Goal: Navigation & Orientation: Find specific page/section

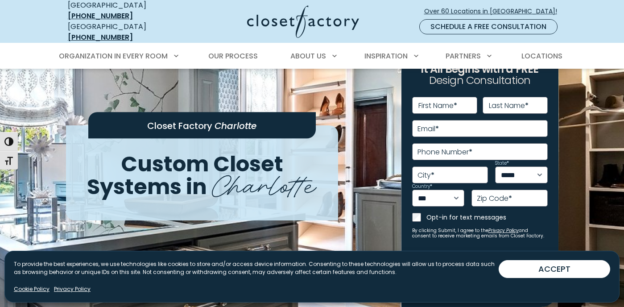
scroll to position [41, 0]
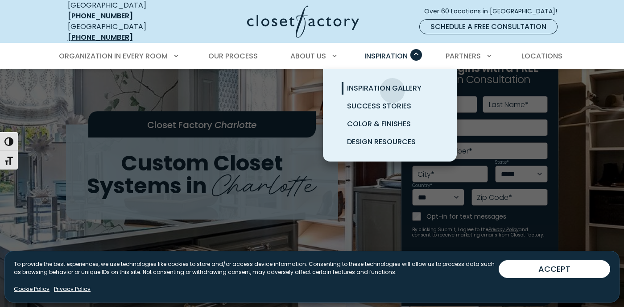
click at [392, 84] on span "Inspiration Gallery" at bounding box center [384, 88] width 74 height 10
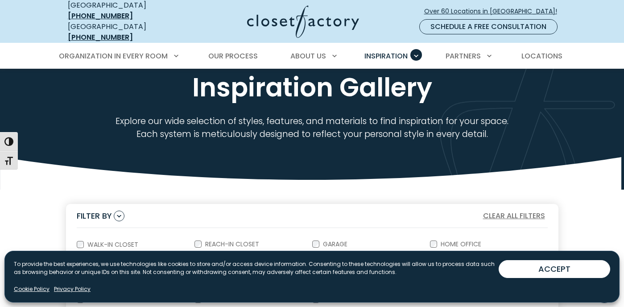
scroll to position [60, 0]
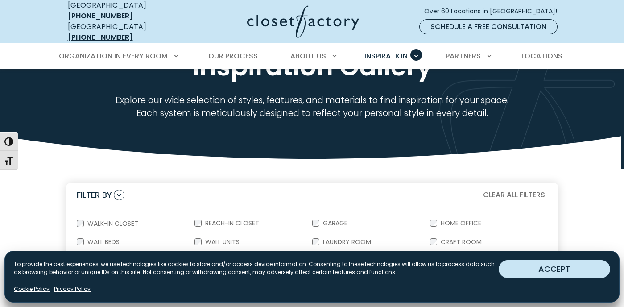
click at [553, 272] on button "ACCEPT" at bounding box center [553, 269] width 111 height 18
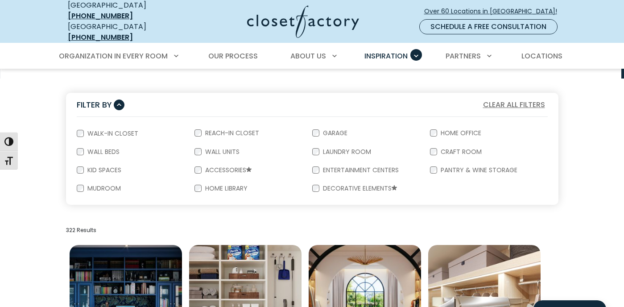
scroll to position [150, 0]
click at [107, 130] on label "Walk-In Closet" at bounding box center [112, 133] width 56 height 6
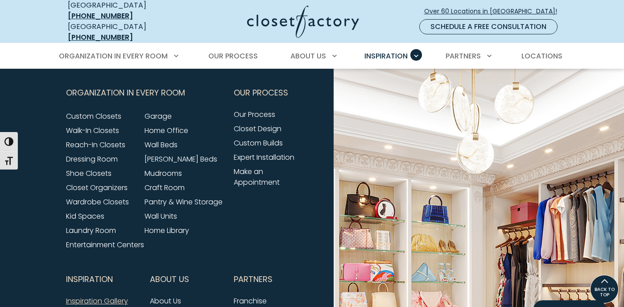
scroll to position [1006, 0]
click at [165, 206] on link "Pantry & Wine Storage" at bounding box center [183, 201] width 78 height 10
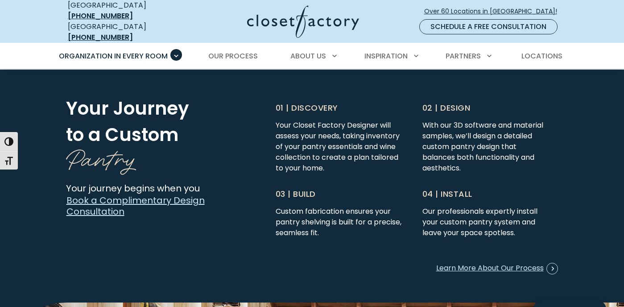
scroll to position [2222, 0]
